Goal: Task Accomplishment & Management: Use online tool/utility

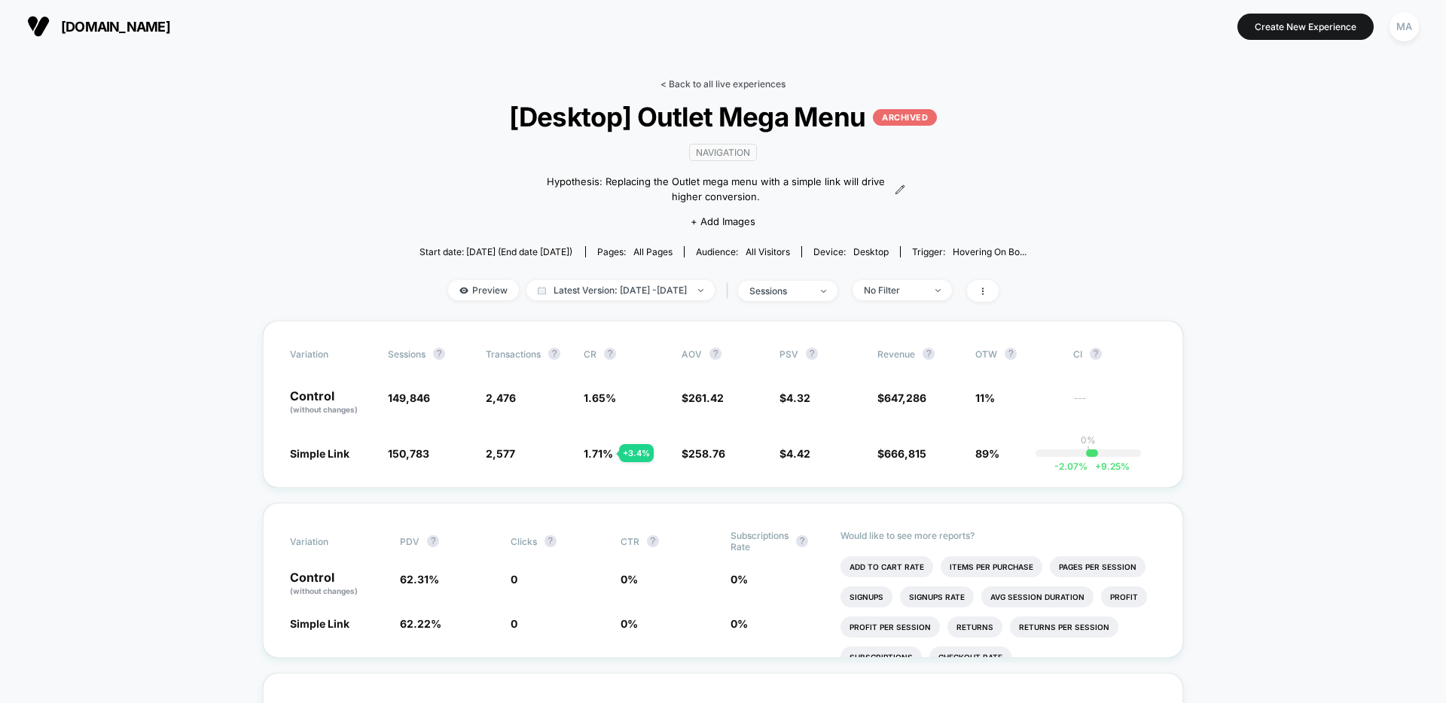
click at [726, 88] on link "< Back to all live experiences" at bounding box center [723, 83] width 125 height 11
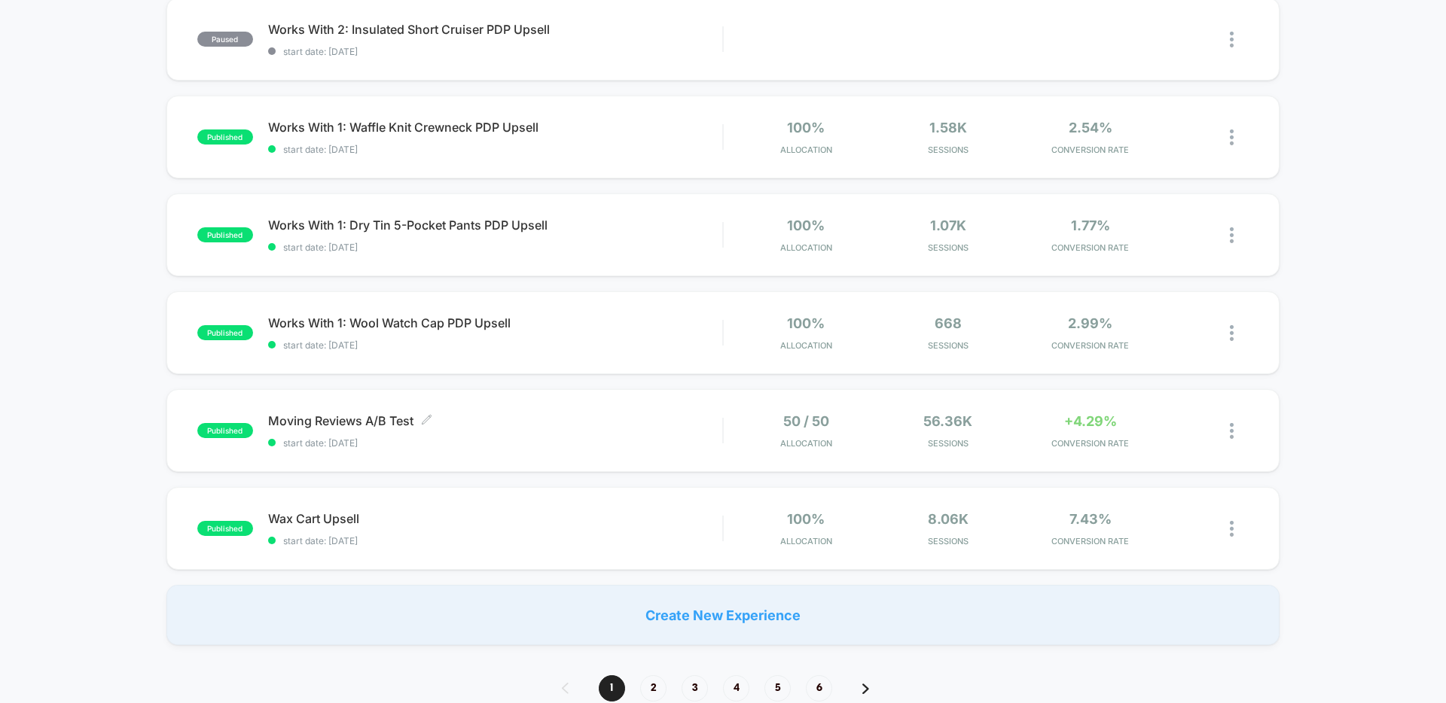
scroll to position [792, 0]
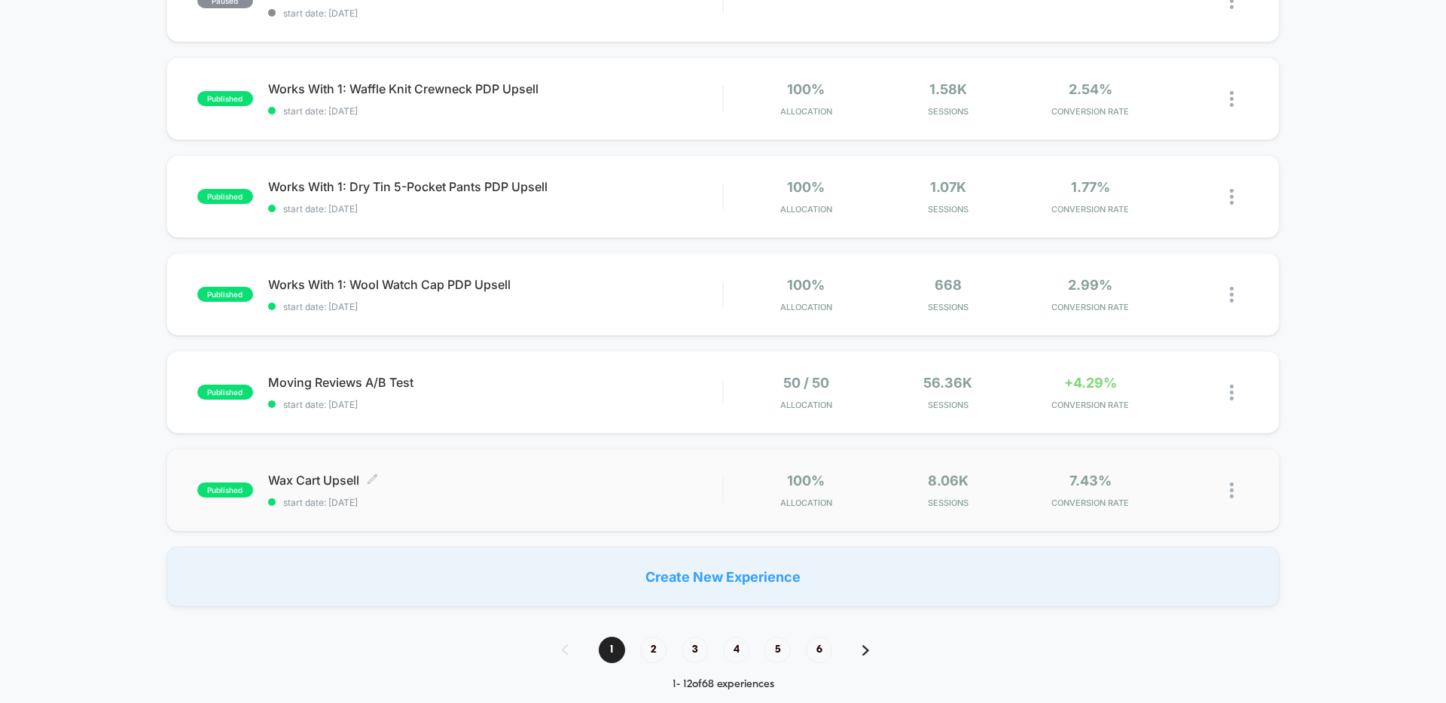
click at [464, 492] on div "Wax Cart Upsell Click to edit experience details Click to edit experience detai…" at bounding box center [495, 490] width 454 height 35
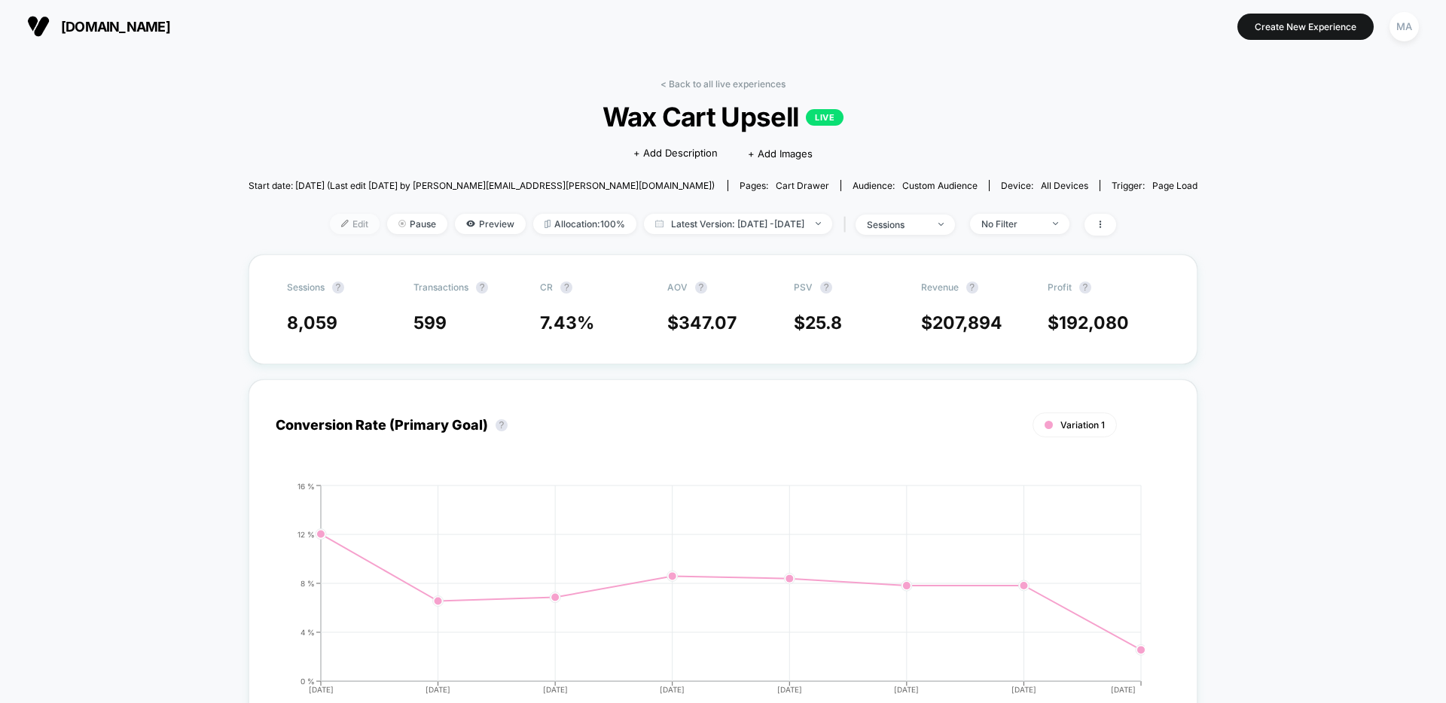
click at [330, 224] on span "Edit" at bounding box center [355, 224] width 50 height 20
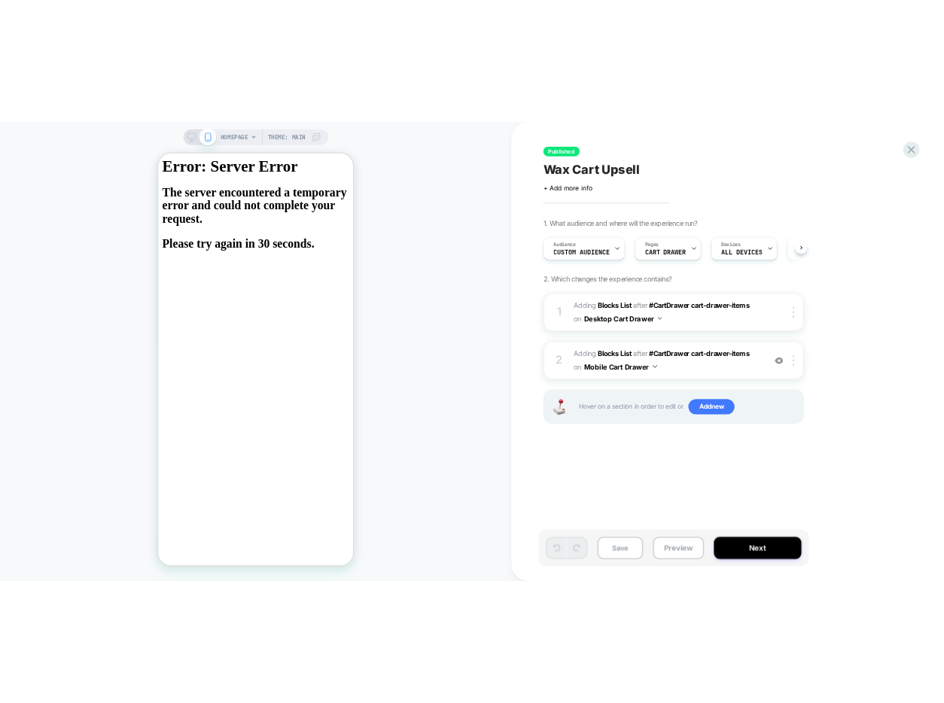
scroll to position [0, 1]
